Goal: Task Accomplishment & Management: Manage account settings

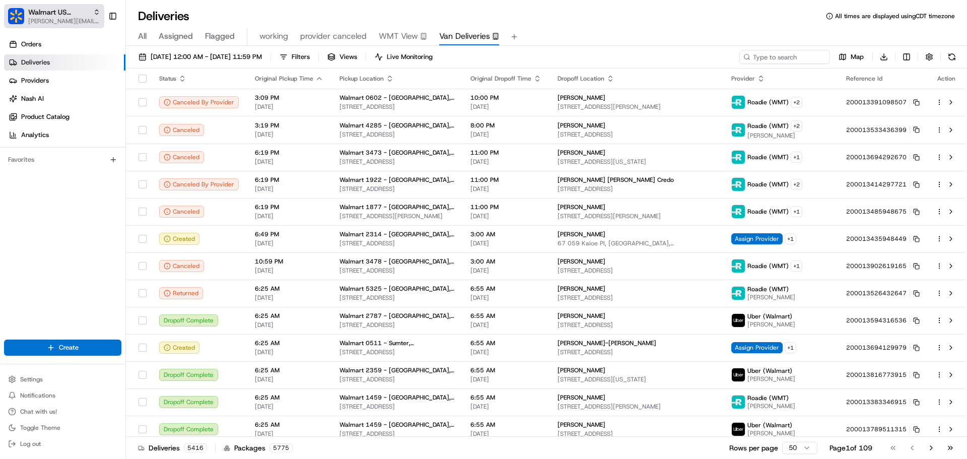
click at [46, 21] on span "[PERSON_NAME][EMAIL_ADDRESS][DOMAIN_NAME]" at bounding box center [64, 21] width 72 height 8
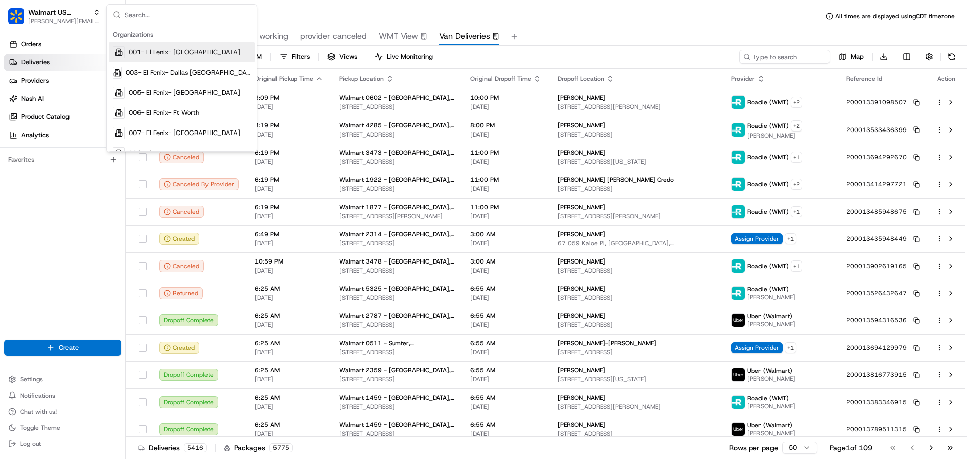
click at [534, 8] on div "Deliveries All times are displayed using CDT timezone All Assigned Flagged work…" at bounding box center [546, 229] width 841 height 459
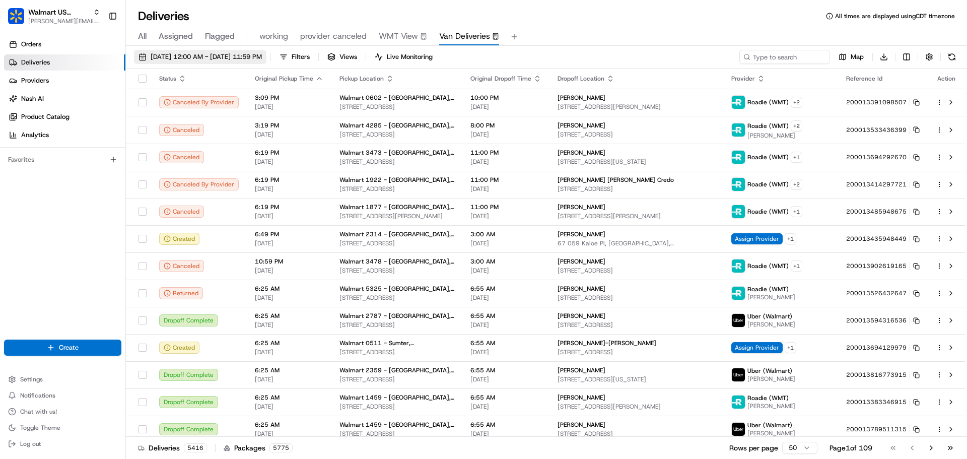
click at [193, 50] on button "08/21/2025 12:00 AM - 08/21/2025 11:59 PM" at bounding box center [200, 57] width 133 height 14
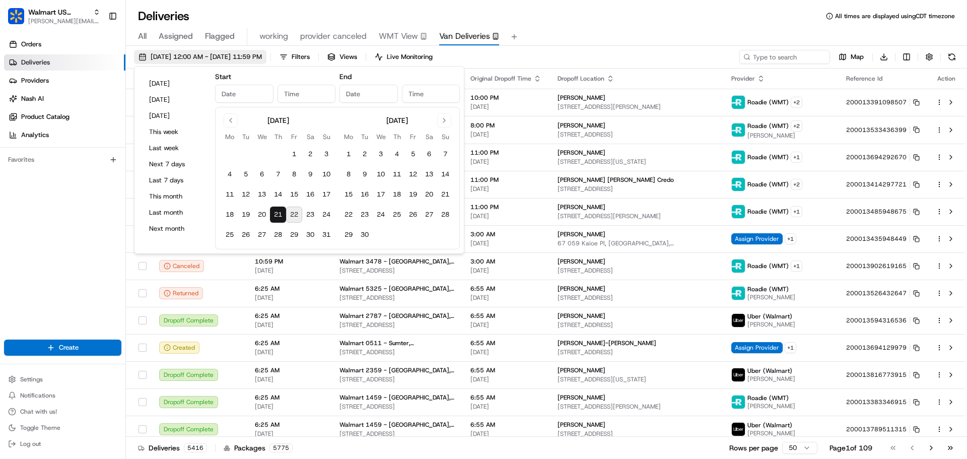
type input "Aug 21, 2025"
type input "12:00 AM"
type input "Aug 21, 2025"
type input "11:59 PM"
click at [164, 87] on button "Today" at bounding box center [175, 84] width 60 height 14
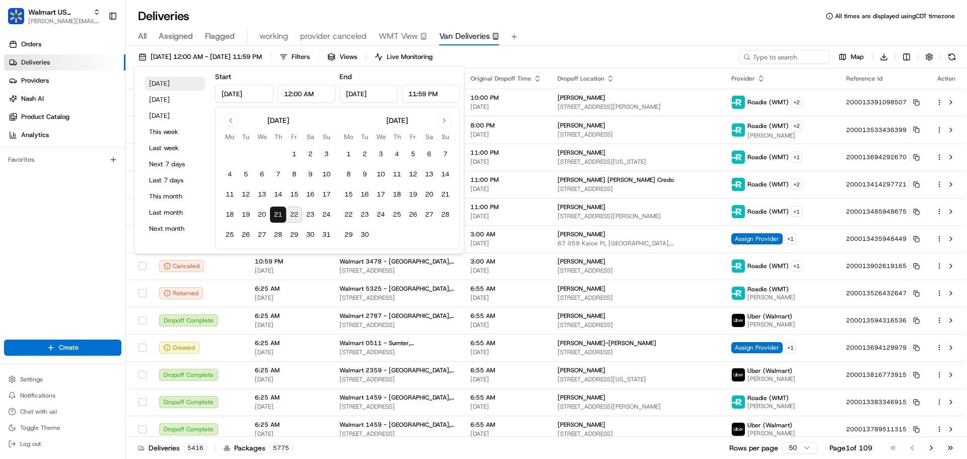
type input "Aug 22, 2025"
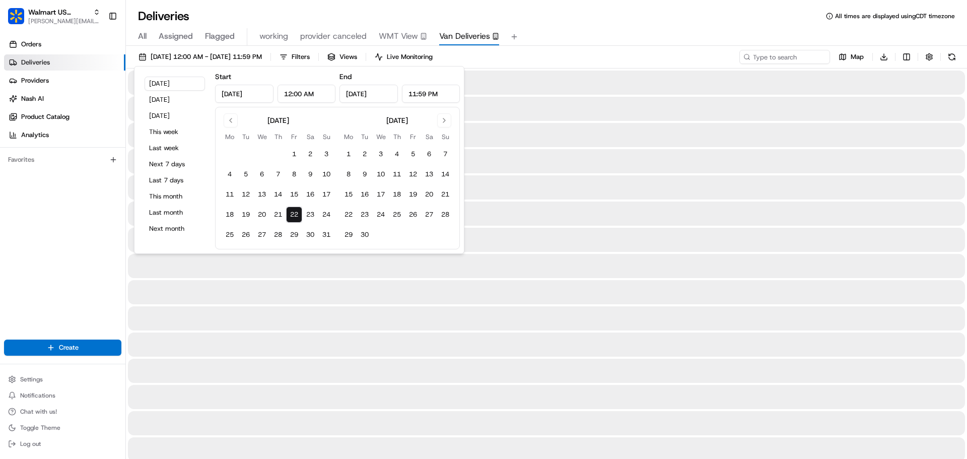
click at [583, 27] on div "All Assigned Flagged working provider canceled WMT View Van Deliveries" at bounding box center [546, 35] width 841 height 22
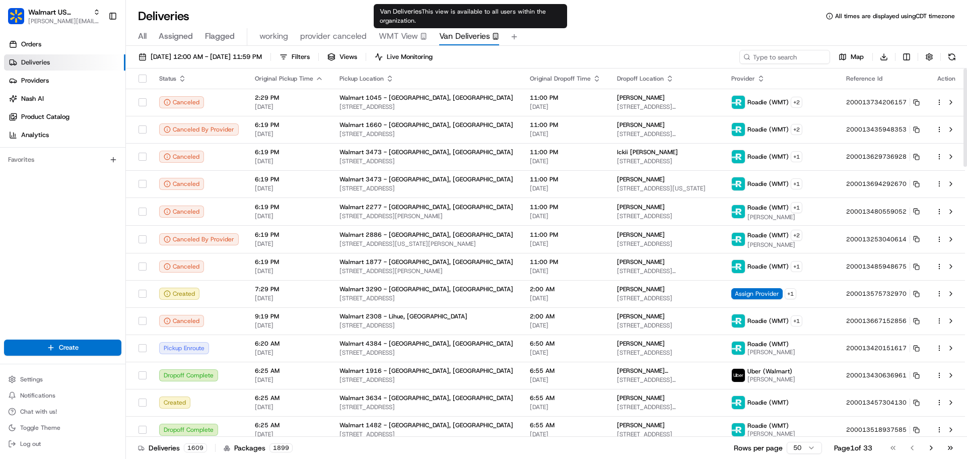
click at [408, 30] on span "WMT View" at bounding box center [398, 36] width 39 height 12
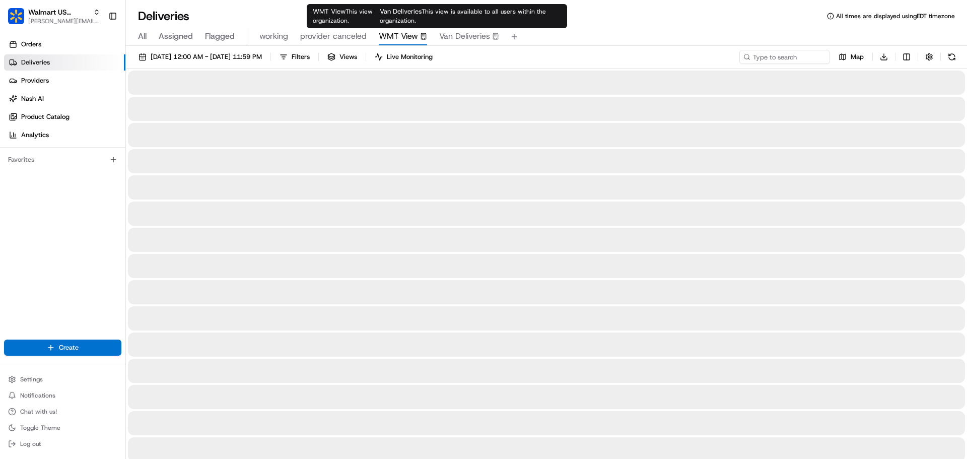
click at [456, 32] on span "Van Deliveries" at bounding box center [464, 36] width 51 height 12
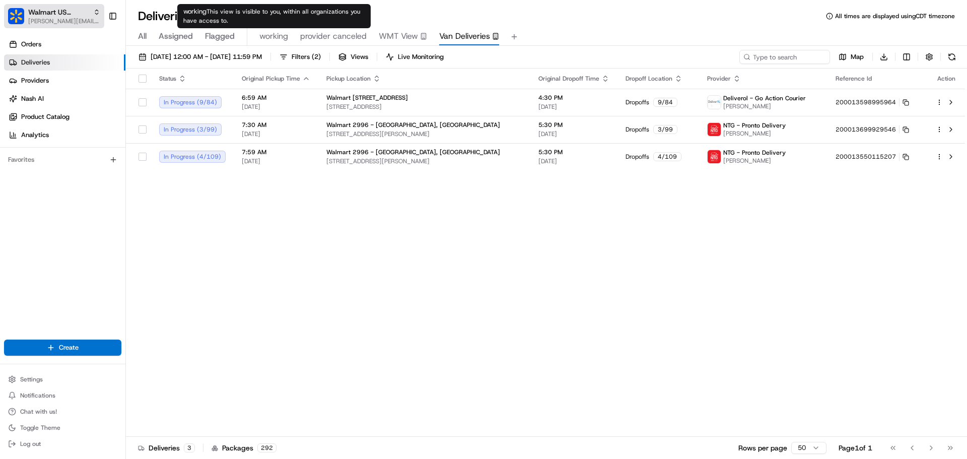
click at [45, 20] on span "[PERSON_NAME][EMAIL_ADDRESS][DOMAIN_NAME]" at bounding box center [64, 21] width 72 height 8
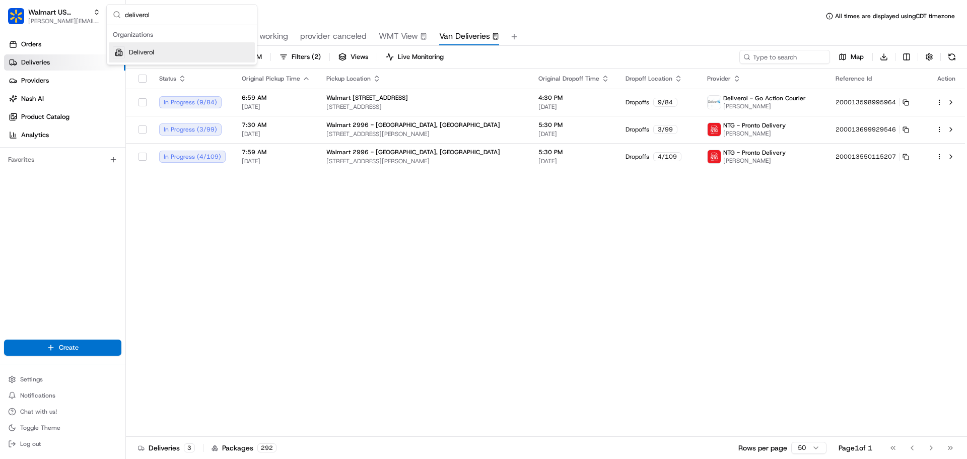
type input "deliverol"
click at [151, 50] on span "Deliverol" at bounding box center [141, 52] width 25 height 9
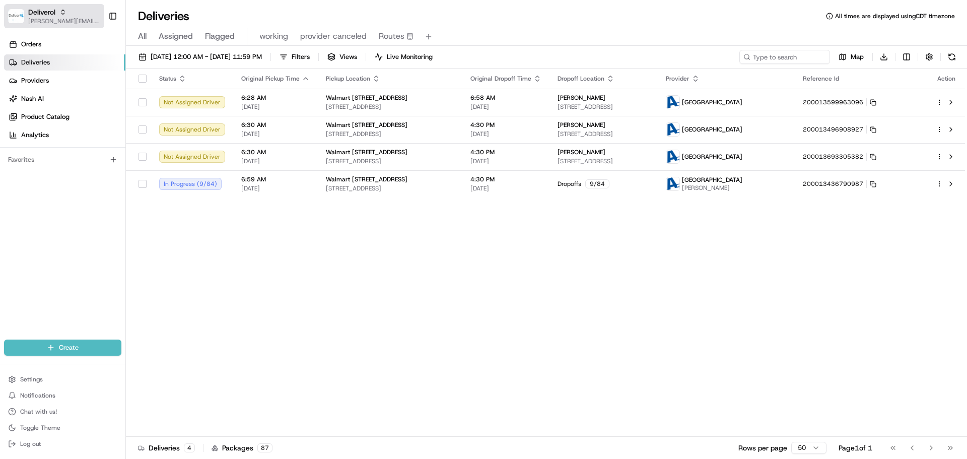
click at [51, 20] on span "[PERSON_NAME][EMAIL_ADDRESS][DOMAIN_NAME]" at bounding box center [64, 21] width 72 height 8
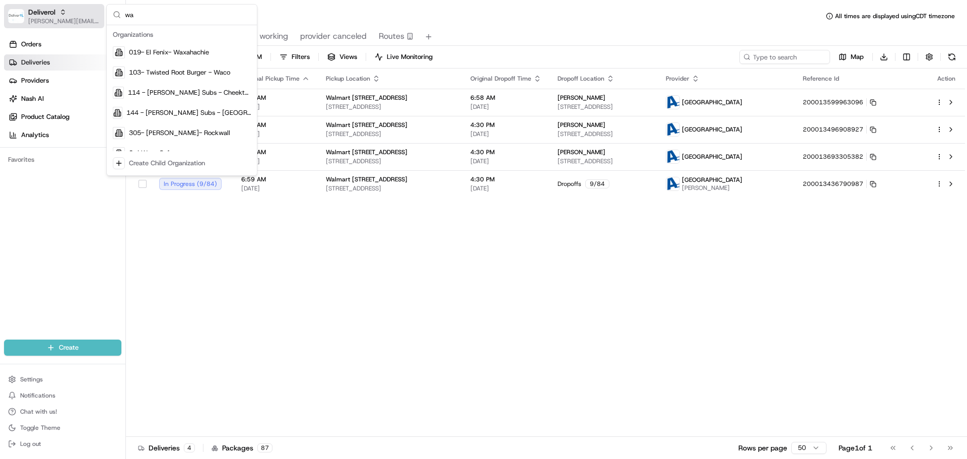
type input "w"
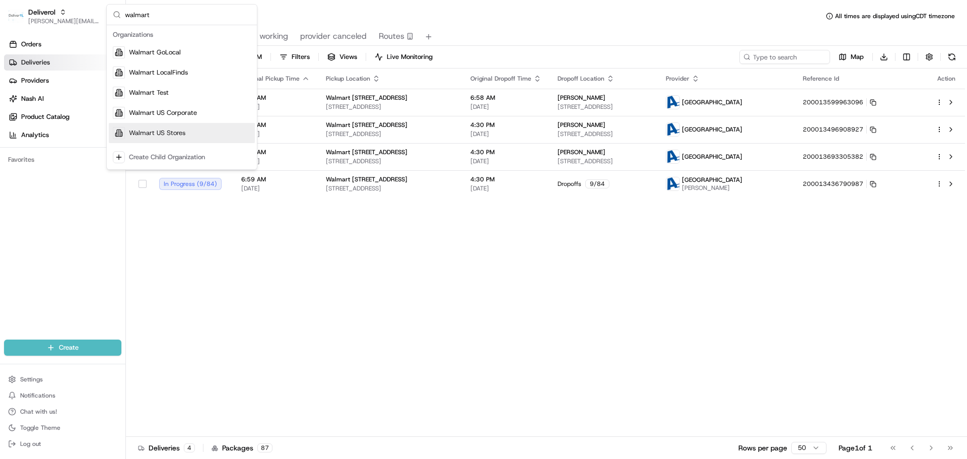
type input "walmart"
click at [172, 132] on span "Walmart US Stores" at bounding box center [157, 132] width 56 height 9
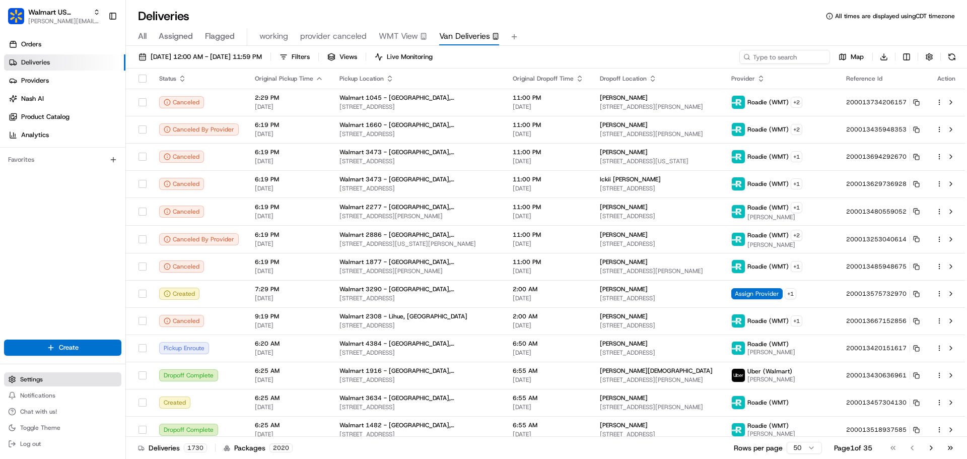
click at [45, 381] on button "Settings" at bounding box center [62, 379] width 117 height 14
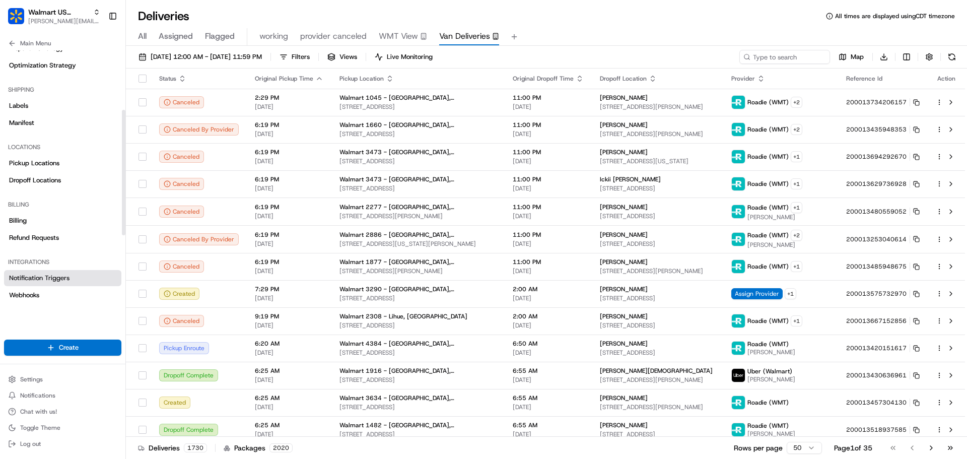
scroll to position [101, 0]
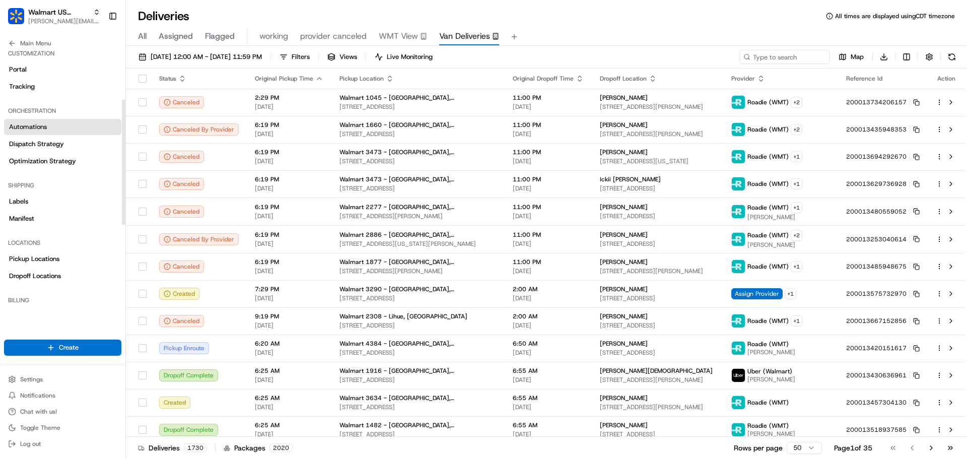
click at [32, 127] on span "Automations" at bounding box center [28, 126] width 38 height 9
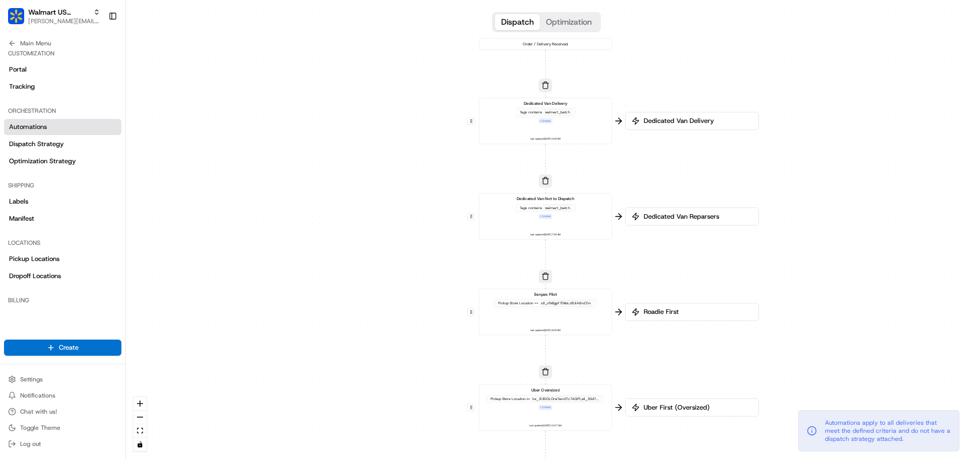
drag, startPoint x: 418, startPoint y: 117, endPoint x: 416, endPoint y: 311, distance: 194.0
click at [416, 311] on div "0 0 0 0 0 0 0 Order / Delivery Received Dedicated Van Delivery Tags contains wa…" at bounding box center [546, 229] width 841 height 459
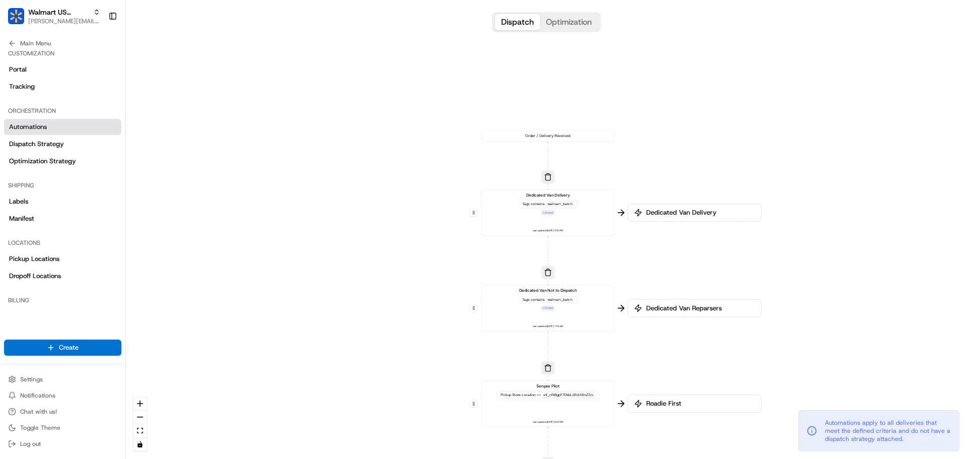
click at [583, 208] on div "Dedicated Van Delivery Tags contains walmart_batch + 2 more Last updated: 08/20…" at bounding box center [548, 212] width 123 height 41
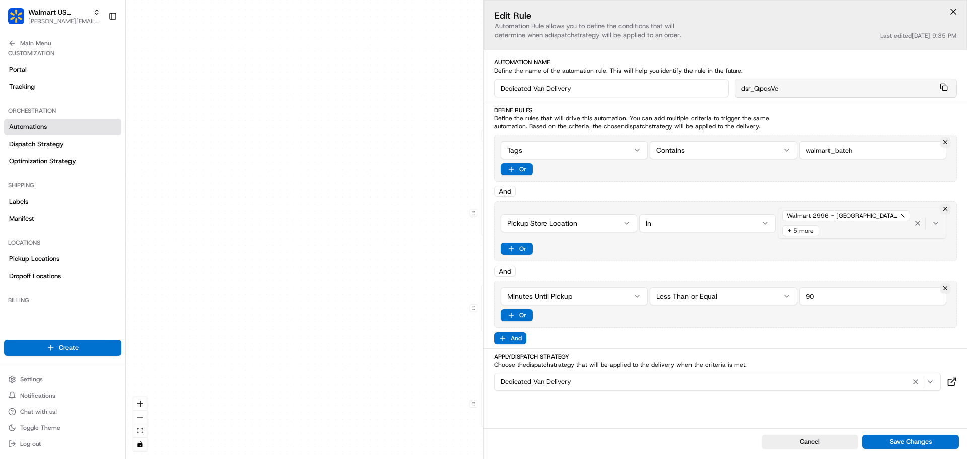
click at [869, 231] on div "Walmart 2996 - Dallas, TX (2996) + 5 more" at bounding box center [846, 223] width 132 height 30
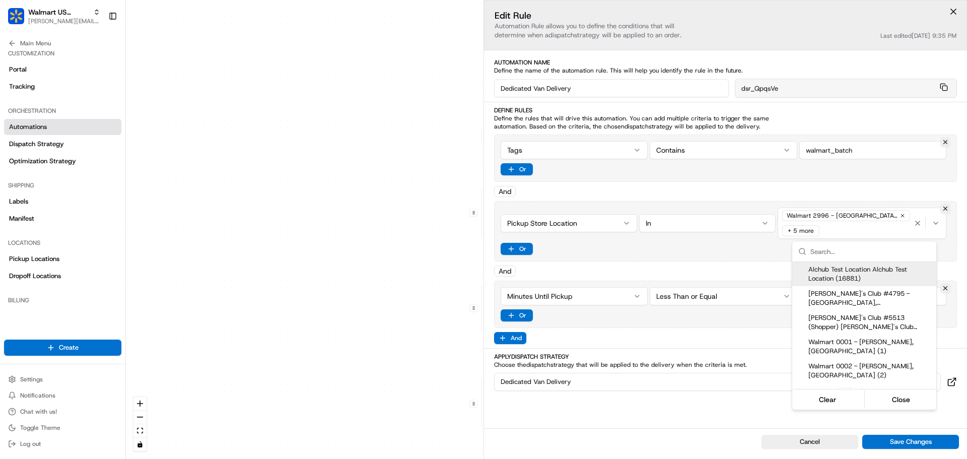
click at [823, 231] on html "Walmart US Stores jeff@usenash.com Toggle Sidebar Orders Deliveries Providers N…" at bounding box center [483, 229] width 967 height 459
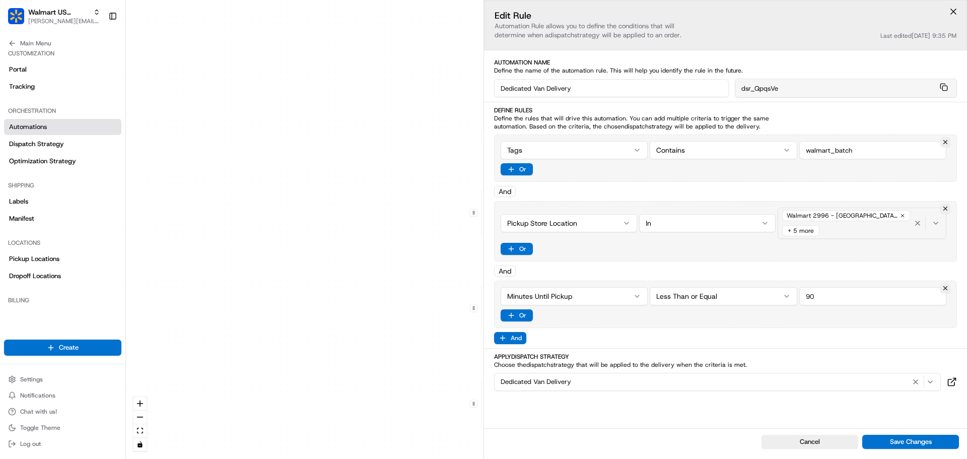
click at [820, 228] on div "+ 5 more" at bounding box center [800, 230] width 37 height 11
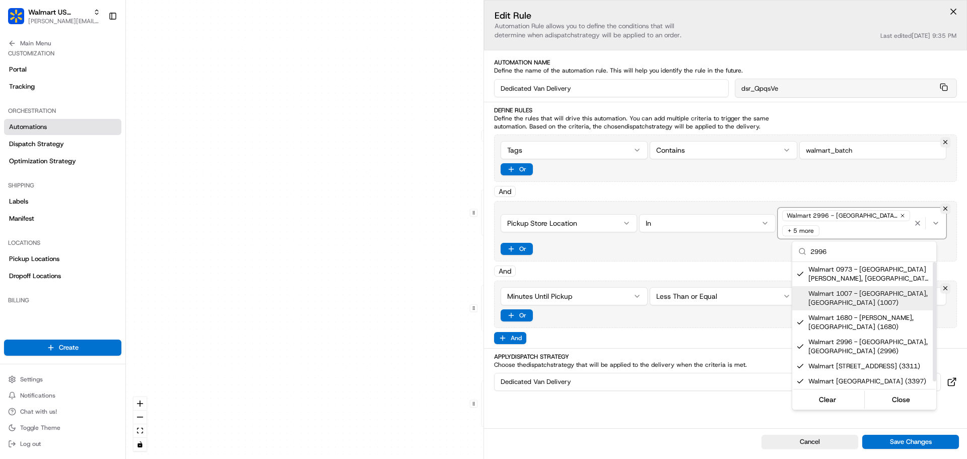
type input "2996"
click at [708, 241] on html "Walmart US Stores jeff@usenash.com Toggle Sidebar Orders Deliveries Providers N…" at bounding box center [483, 229] width 967 height 459
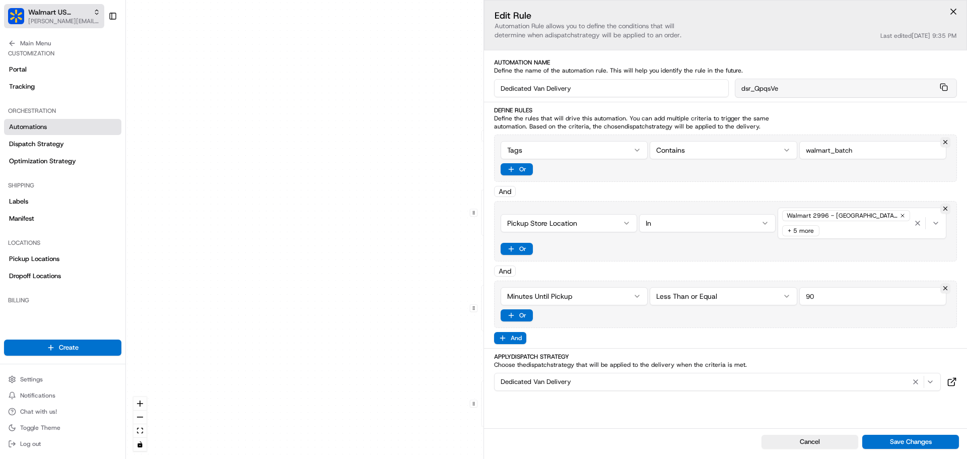
click at [65, 24] on span "[PERSON_NAME][EMAIL_ADDRESS][DOMAIN_NAME]" at bounding box center [64, 21] width 72 height 8
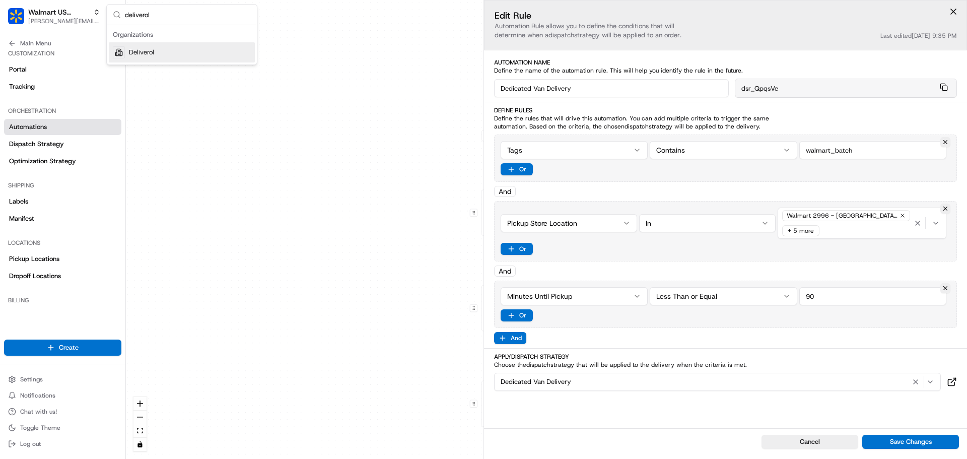
type input "deliverol"
click at [164, 52] on div "Deliverol" at bounding box center [182, 52] width 146 height 20
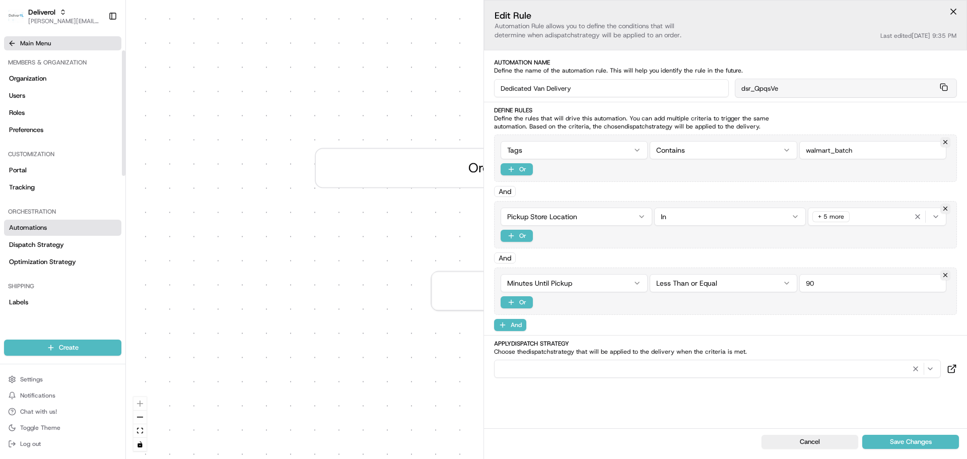
click at [13, 47] on button "Main Menu" at bounding box center [62, 43] width 117 height 14
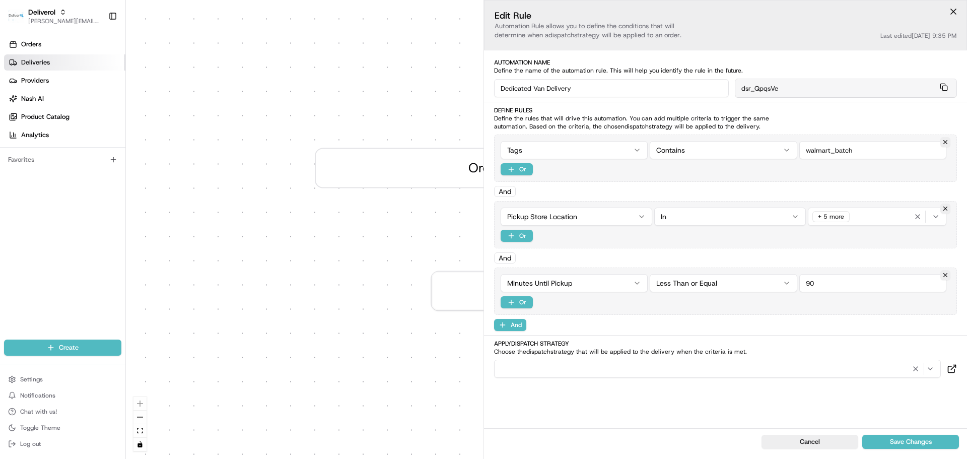
click at [63, 65] on link "Deliveries" at bounding box center [64, 62] width 121 height 16
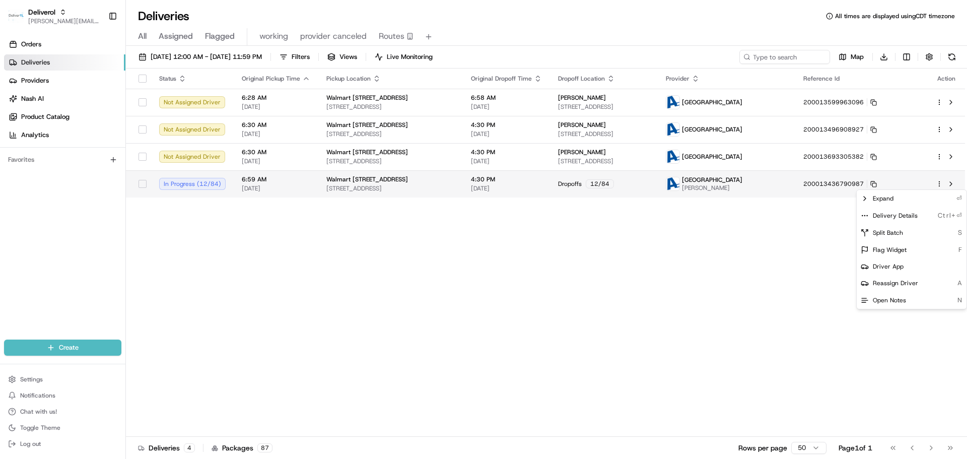
click at [938, 182] on html "Deliverol jeff@usenash.com Toggle Sidebar Orders Deliveries Providers Nash AI P…" at bounding box center [483, 229] width 967 height 459
click at [917, 213] on div "Delivery Details Ctrl+⏎" at bounding box center [912, 215] width 110 height 17
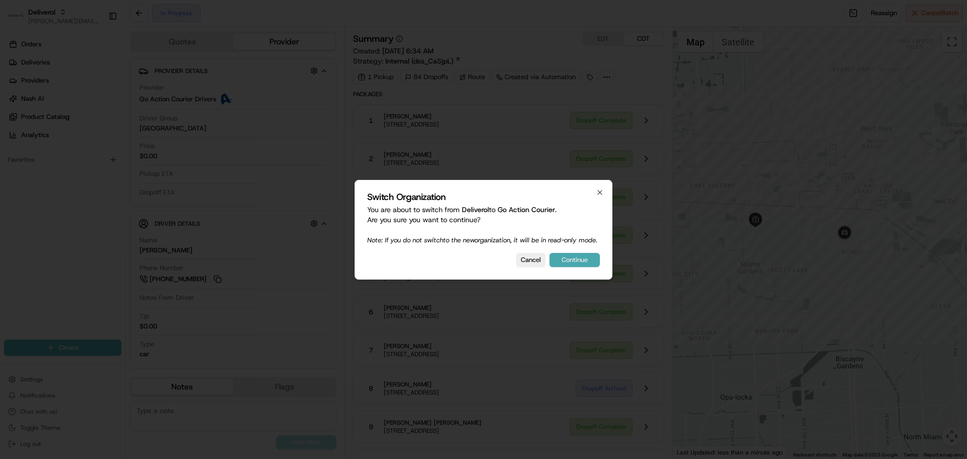
click at [563, 263] on button "Continue" at bounding box center [575, 260] width 50 height 14
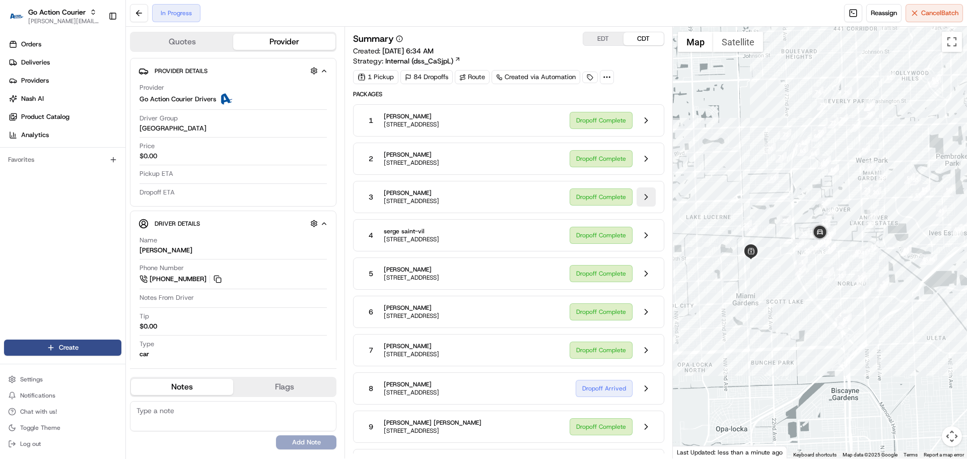
click at [647, 199] on button at bounding box center [646, 196] width 19 height 19
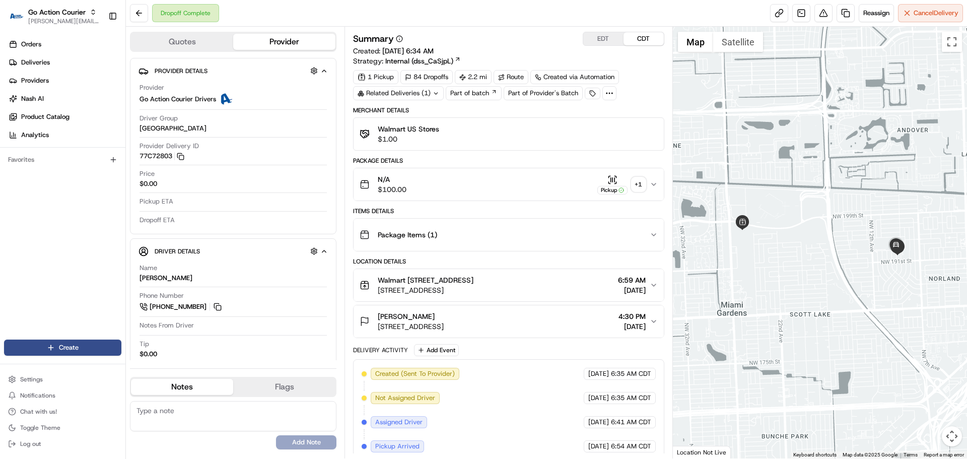
click at [516, 136] on div "Walmart US Stores $1.00" at bounding box center [509, 134] width 298 height 20
click at [560, 197] on button "N/A $100.00 Pickup + 1" at bounding box center [509, 184] width 310 height 32
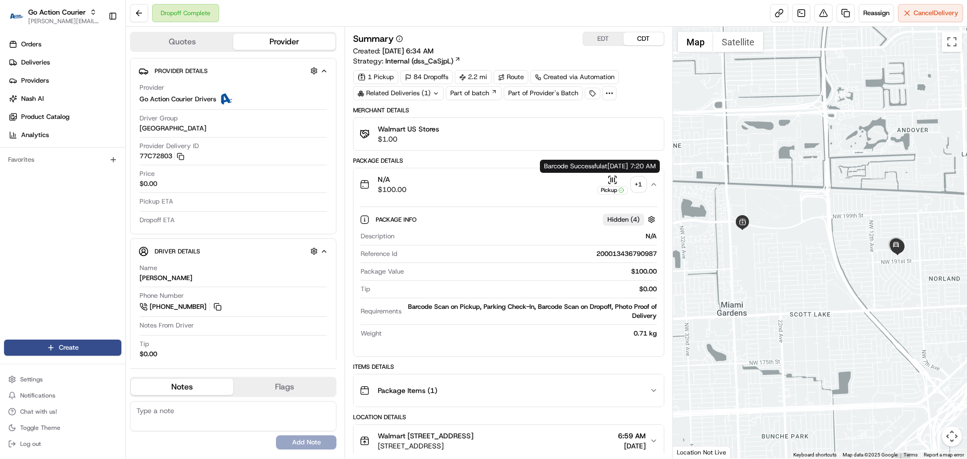
click at [610, 183] on icon "button" at bounding box center [610, 183] width 2 height 2
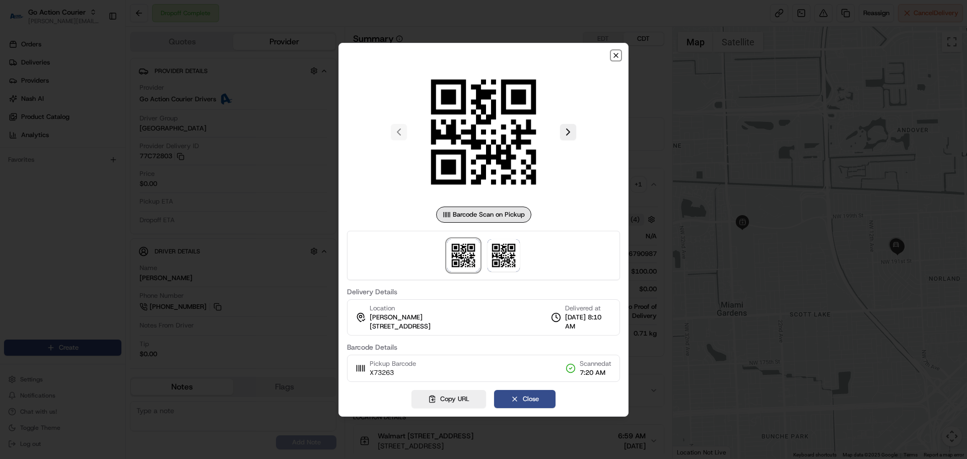
click at [615, 57] on icon "button" at bounding box center [616, 55] width 8 height 8
